Goal: Task Accomplishment & Management: Manage account settings

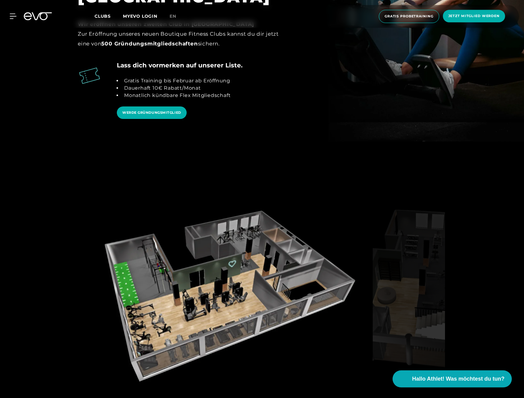
scroll to position [996, 0]
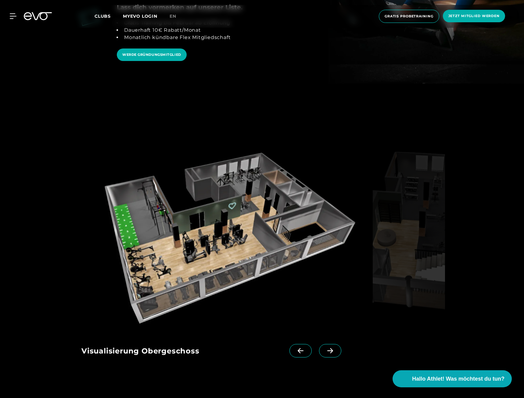
click at [336, 344] on span at bounding box center [330, 350] width 22 height 13
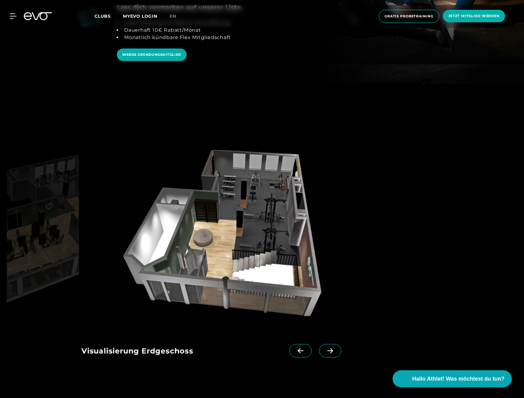
click at [340, 344] on span at bounding box center [330, 350] width 22 height 13
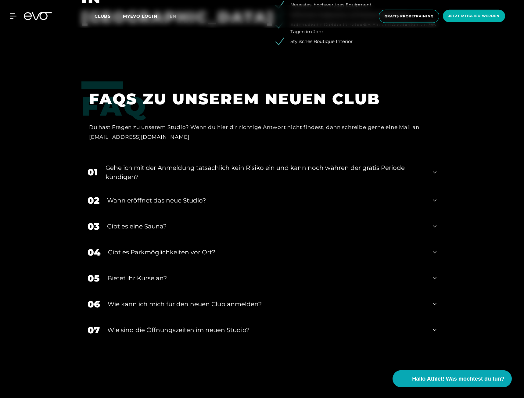
scroll to position [1494, 0]
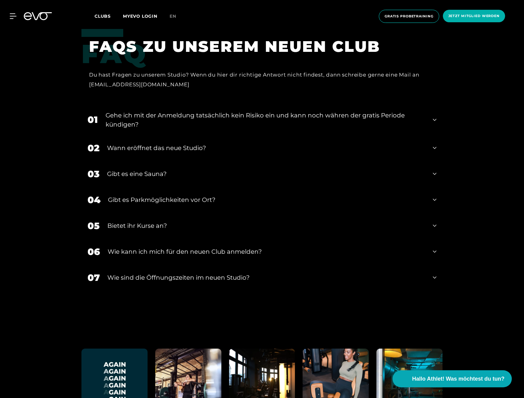
click at [216, 111] on div "Gehe ich mit der Anmeldung tatsächlich kein Risiko ein und kann noch währen der…" at bounding box center [266, 120] width 320 height 18
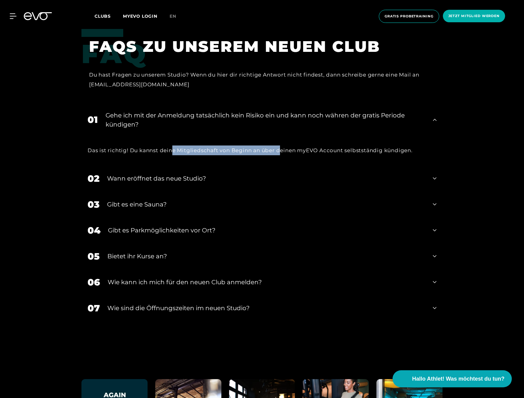
drag, startPoint x: 174, startPoint y: 123, endPoint x: 282, endPoint y: 126, distance: 108.7
click at [282, 146] on div "Das ist richtig! Du kannst deine Mitgliedschaft von Beginn an über deinen myEVO…" at bounding box center [262, 151] width 349 height 10
drag, startPoint x: 282, startPoint y: 126, endPoint x: 211, endPoint y: 126, distance: 71.4
click at [211, 146] on div "Das ist richtig! Du kannst deine Mitgliedschaft von Beginn an über deinen myEVO…" at bounding box center [262, 151] width 349 height 10
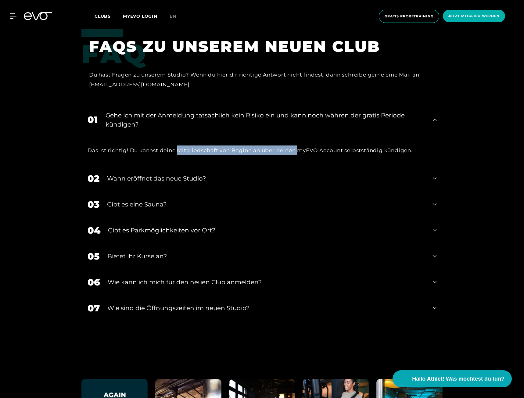
click at [211, 146] on div "Das ist richtig! Du kannst deine Mitgliedschaft von Beginn an über deinen myEVO…" at bounding box center [262, 151] width 349 height 10
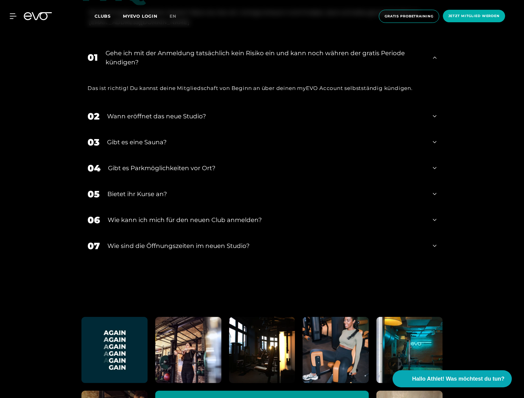
scroll to position [1587, 0]
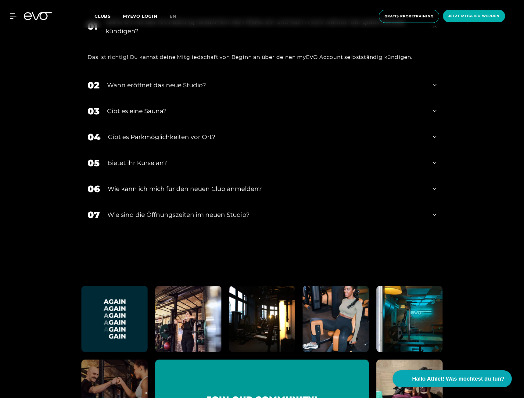
click at [149, 158] on div "Bietet ihr Kurse an?" at bounding box center [266, 162] width 318 height 9
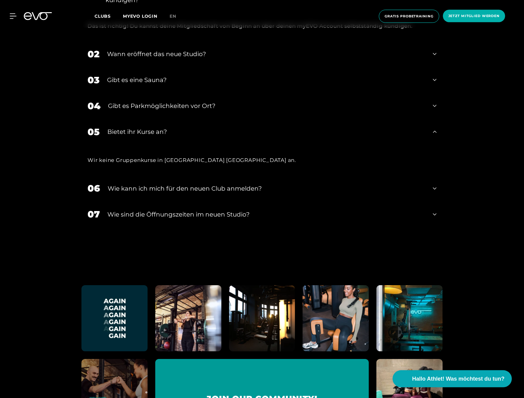
scroll to position [1743, 0]
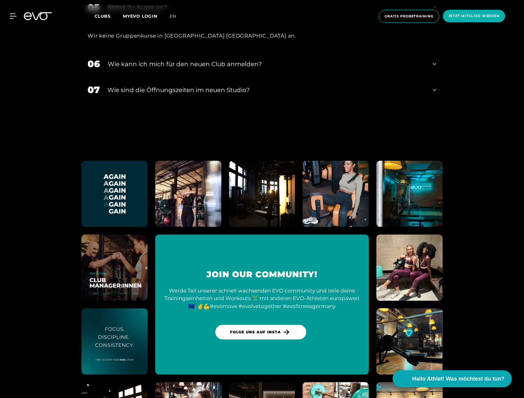
click at [170, 77] on div "07 ​Wie sind die Öffnungszeiten im neuen Studio?" at bounding box center [261, 90] width 361 height 26
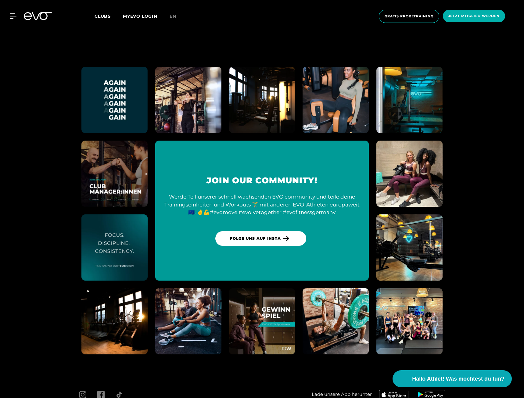
scroll to position [1883, 0]
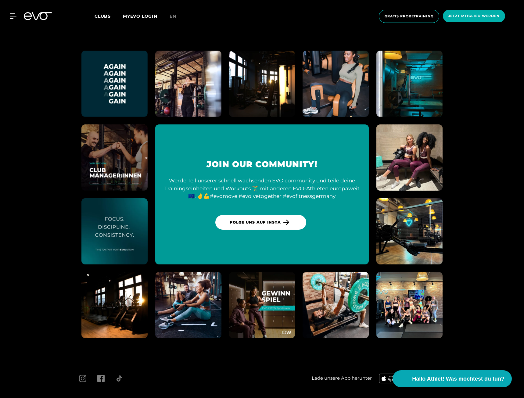
click at [258, 398] on span "Mitgliedschaft kündigen" at bounding box center [262, 405] width 44 height 5
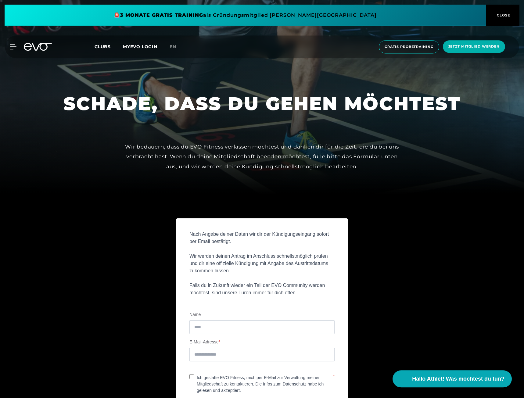
scroll to position [218, 0]
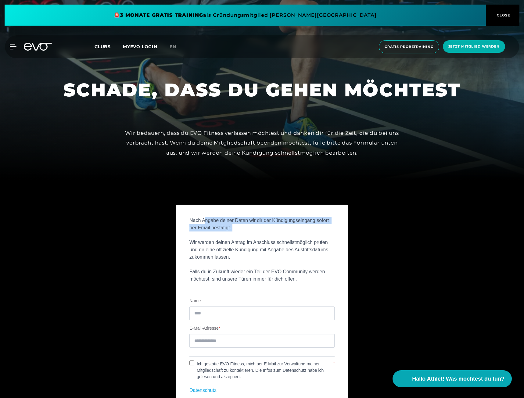
drag, startPoint x: 206, startPoint y: 223, endPoint x: 239, endPoint y: 227, distance: 32.8
click at [239, 227] on p "Nach Angabe deiner Daten wir dir der Kündigungseingang sofort per Email bestäti…" at bounding box center [261, 250] width 145 height 66
drag, startPoint x: 239, startPoint y: 227, endPoint x: 197, endPoint y: 221, distance: 41.9
click at [197, 221] on p "Nach Angabe deiner Daten wir dir der Kündigungseingang sofort per Email bestäti…" at bounding box center [261, 250] width 145 height 66
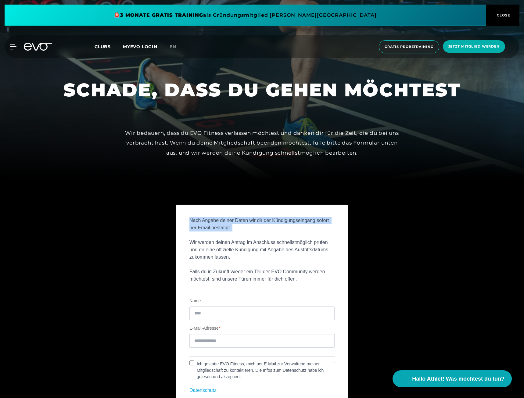
click at [197, 221] on p "Nach Angabe deiner Daten wir dir der Kündigungseingang sofort per Email bestäti…" at bounding box center [261, 250] width 145 height 66
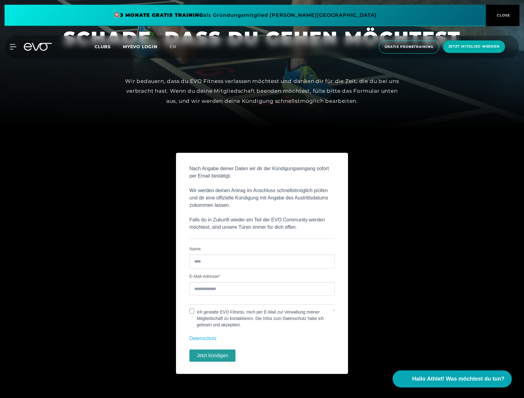
scroll to position [311, 0]
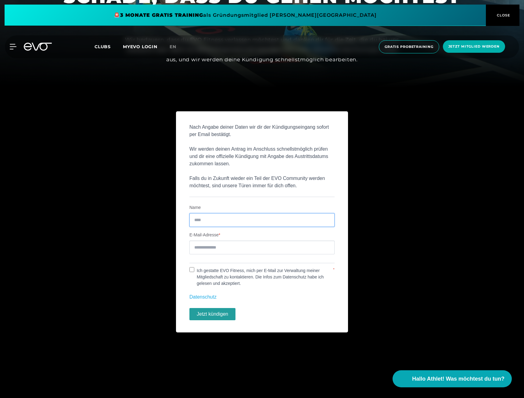
click at [209, 220] on input "Name" at bounding box center [261, 220] width 145 height 14
type input "**********"
type input "*"
type input "**********"
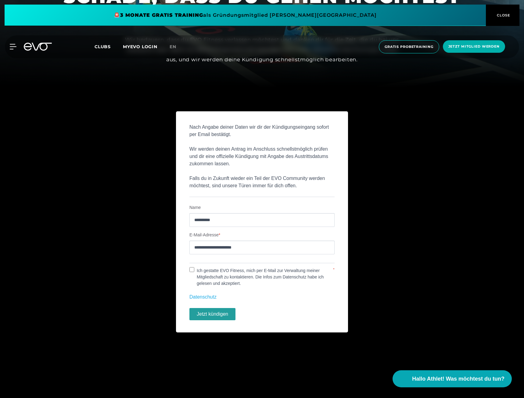
click at [214, 316] on button "Jetzt kündigen" at bounding box center [212, 314] width 46 height 12
